Goal: Find specific page/section: Find specific page/section

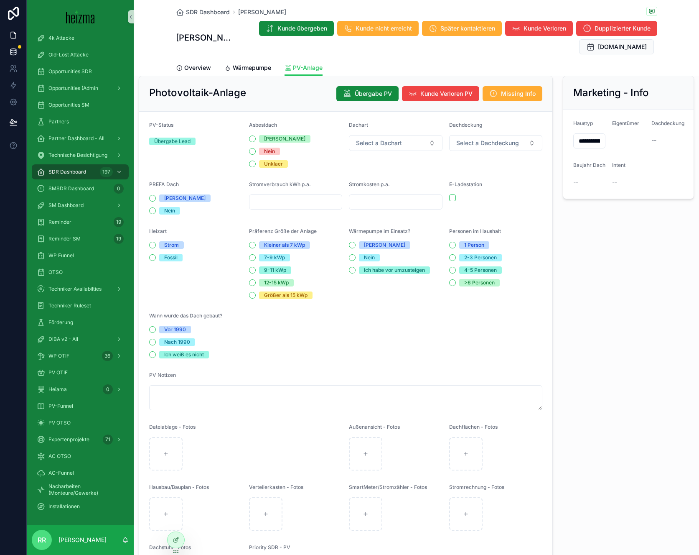
scroll to position [5, 0]
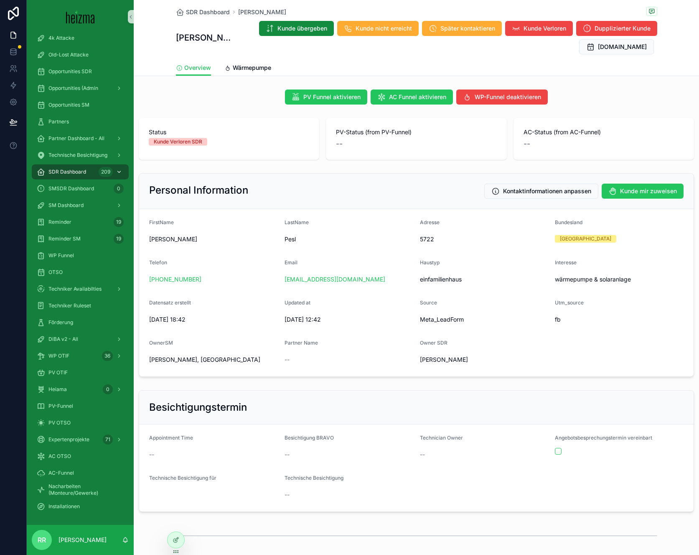
click at [71, 174] on span "SDR Dashboard" at bounding box center [67, 171] width 38 height 7
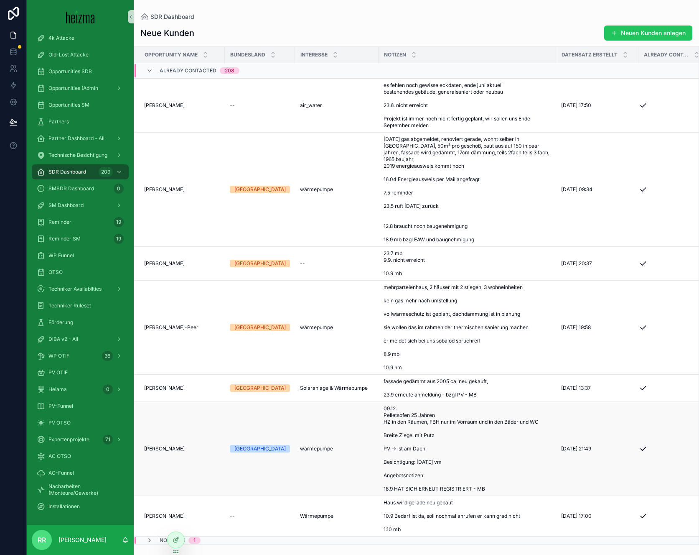
scroll to position [8867, 0]
click at [191, 512] on div "[PERSON_NAME] [PERSON_NAME]" at bounding box center [182, 515] width 76 height 7
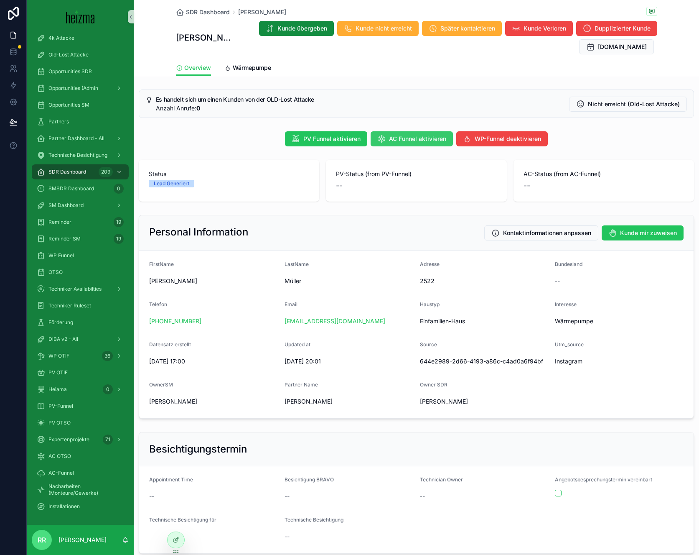
click at [403, 138] on span "AC Funnel aktivieren" at bounding box center [417, 139] width 57 height 8
click at [314, 70] on span "Klima-Anlage" at bounding box center [312, 68] width 38 height 8
